Goal: Obtain resource: Download file/media

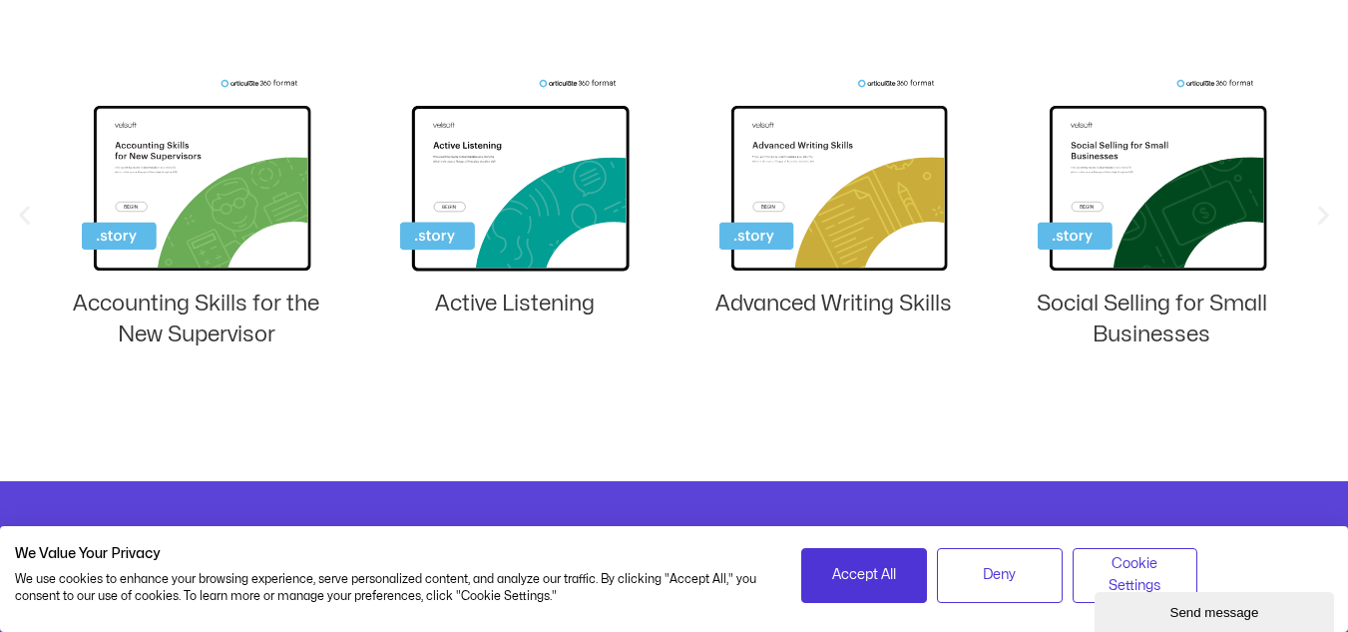
scroll to position [1497, 0]
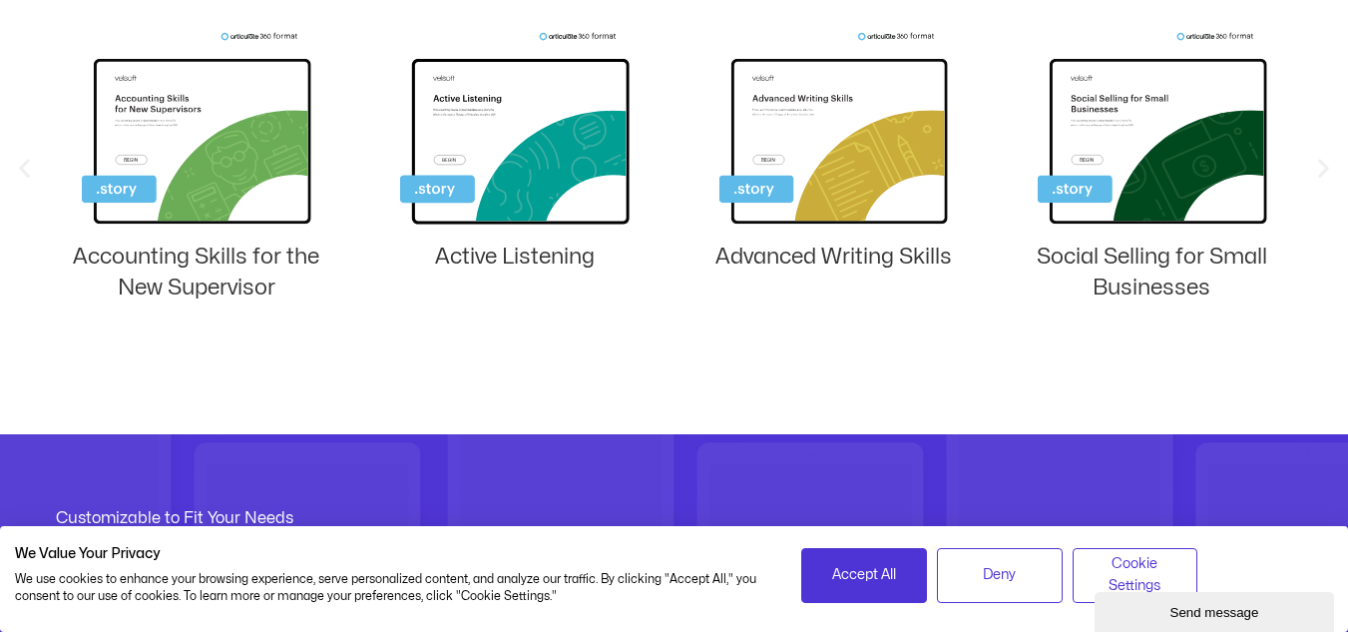
click at [180, 187] on img "2 / 8" at bounding box center [196, 132] width 229 height 200
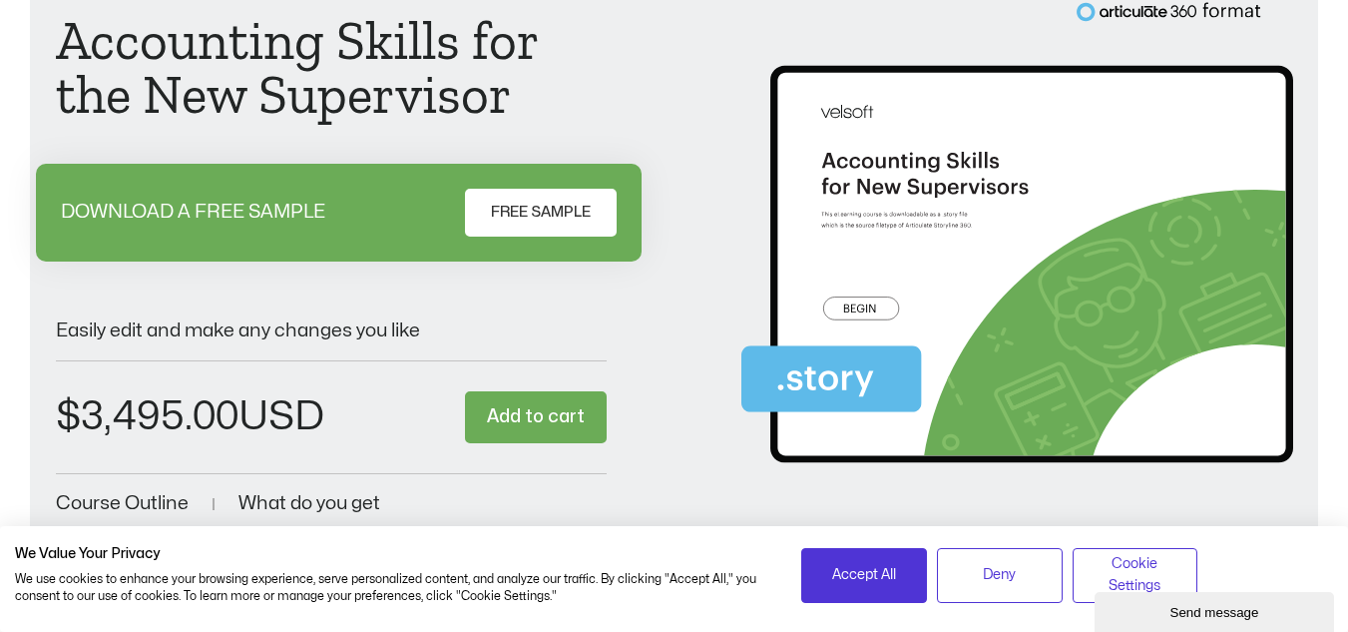
click at [582, 210] on span "FREE SAMPLE" at bounding box center [541, 213] width 100 height 24
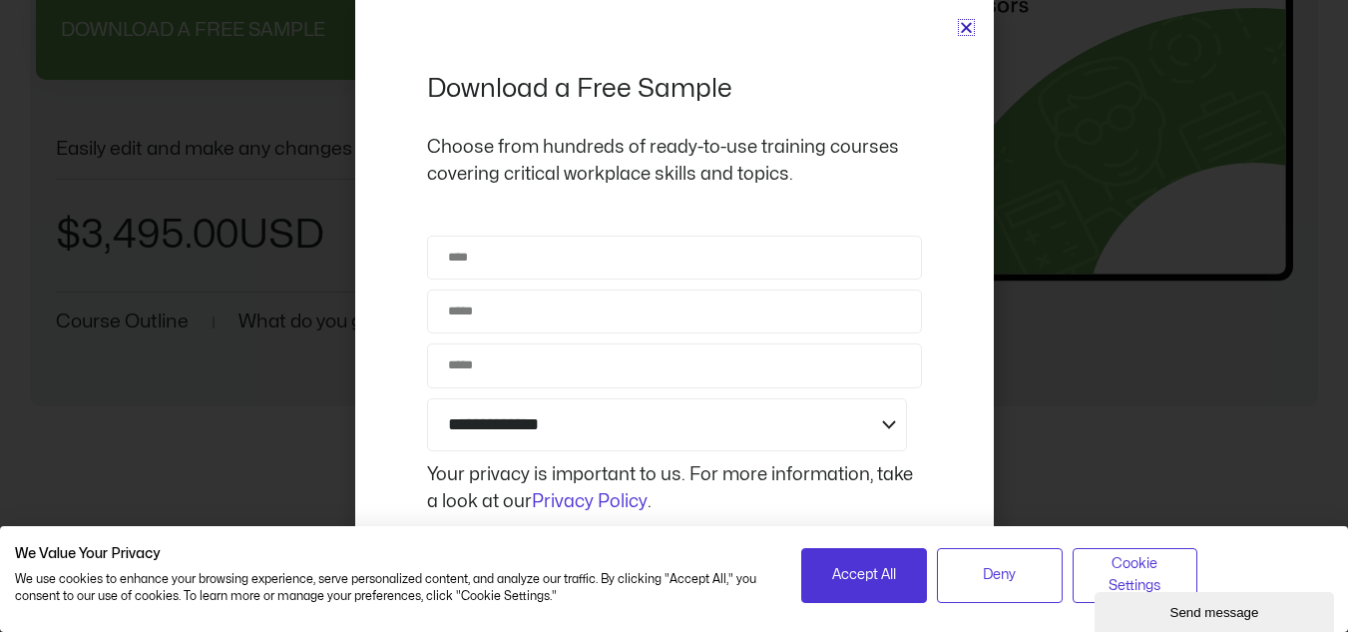
scroll to position [2067, 0]
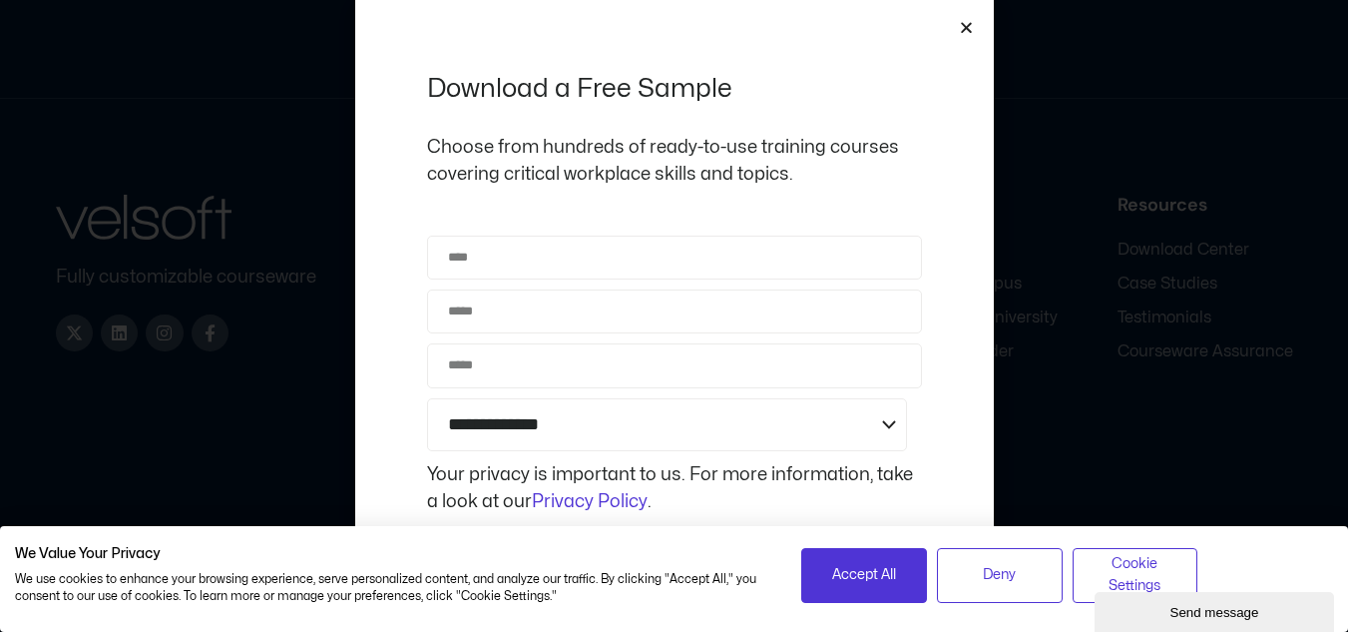
click at [963, 24] on icon "Close" at bounding box center [966, 27] width 15 height 15
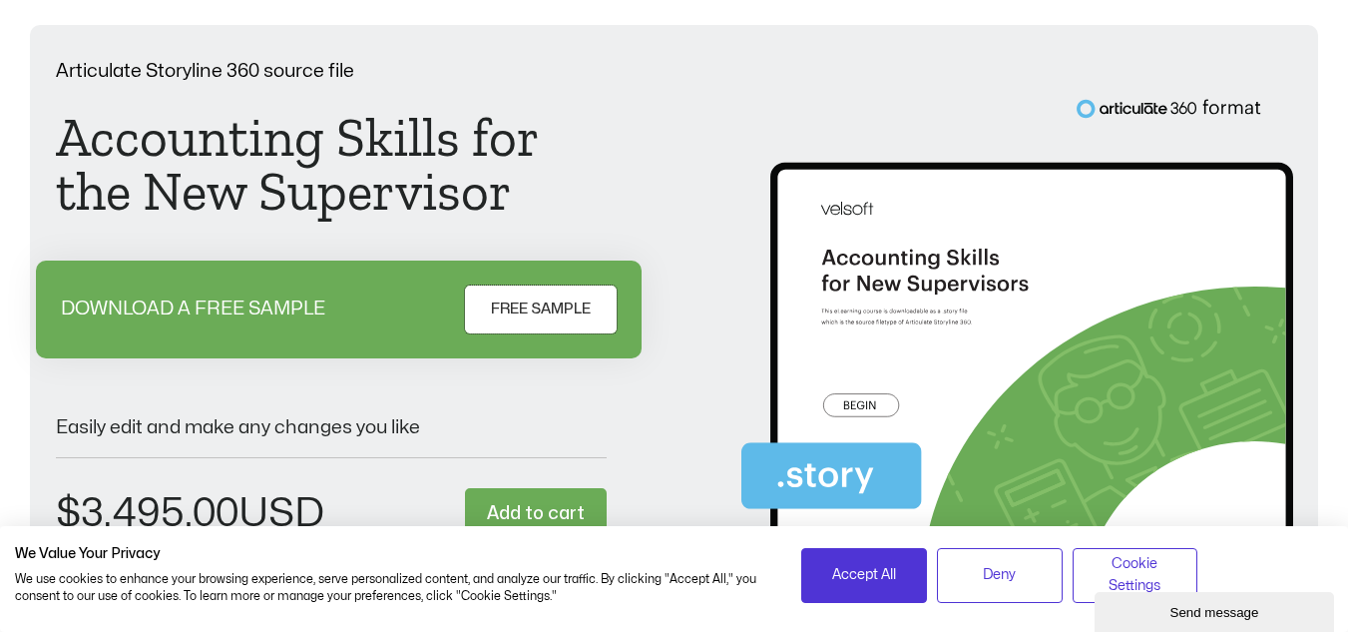
scroll to position [96, 0]
